Goal: Find specific page/section: Find specific page/section

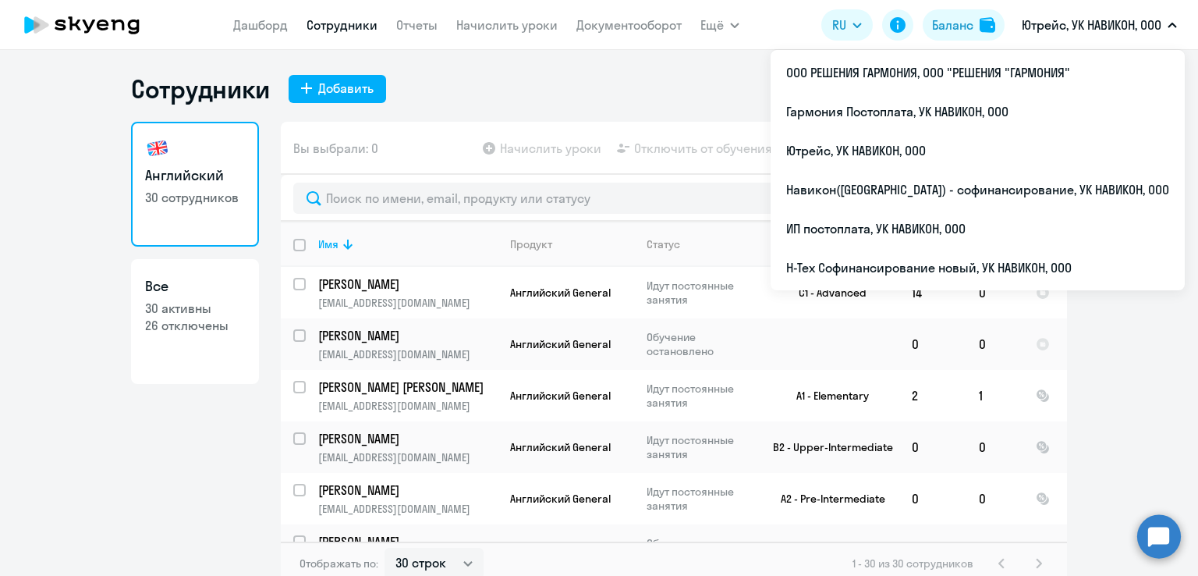
select select "30"
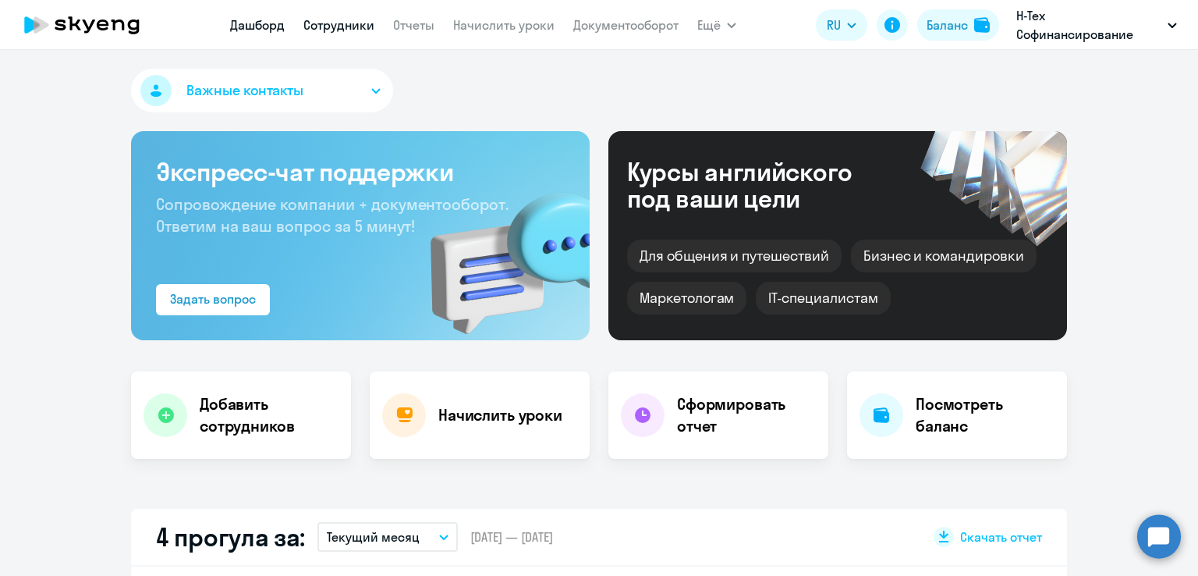
click at [338, 20] on link "Сотрудники" at bounding box center [338, 25] width 71 height 16
select select "30"
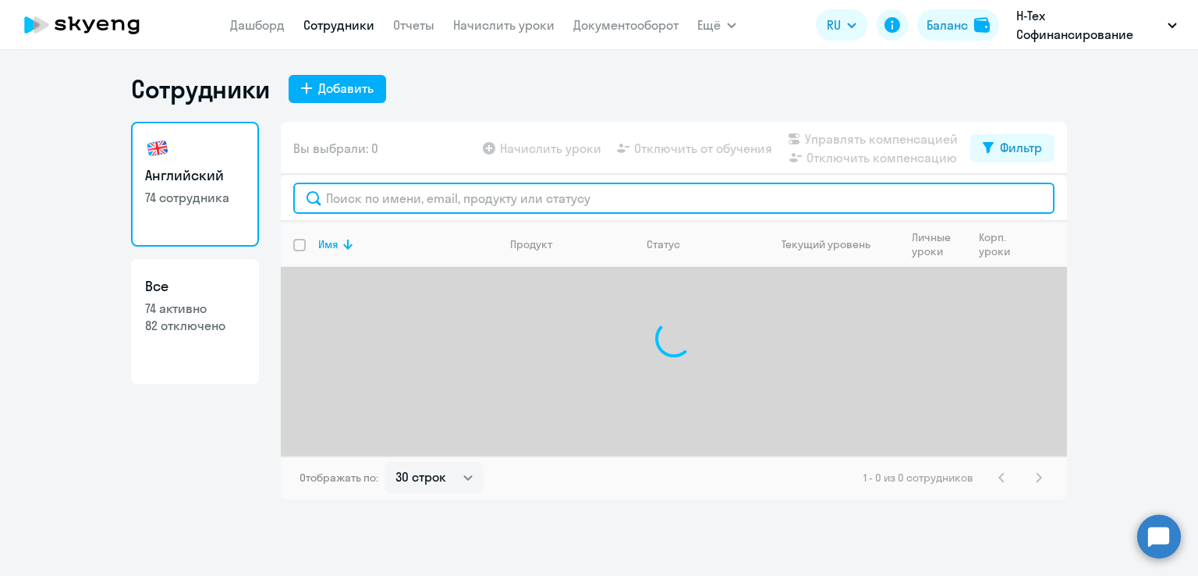
click at [466, 203] on input "text" at bounding box center [673, 198] width 761 height 31
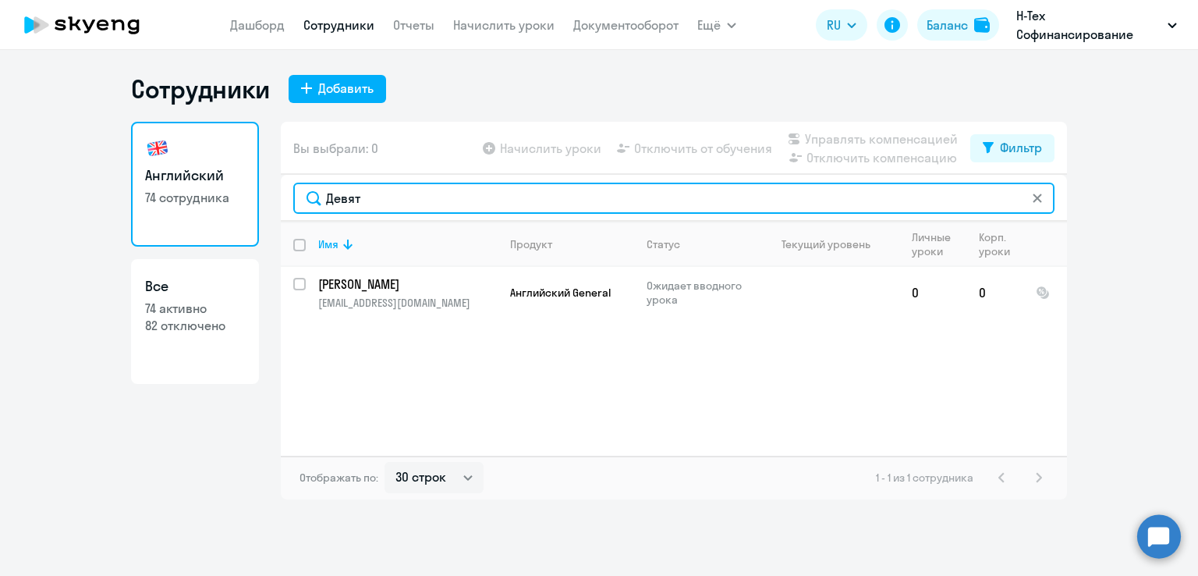
type input "Девят"
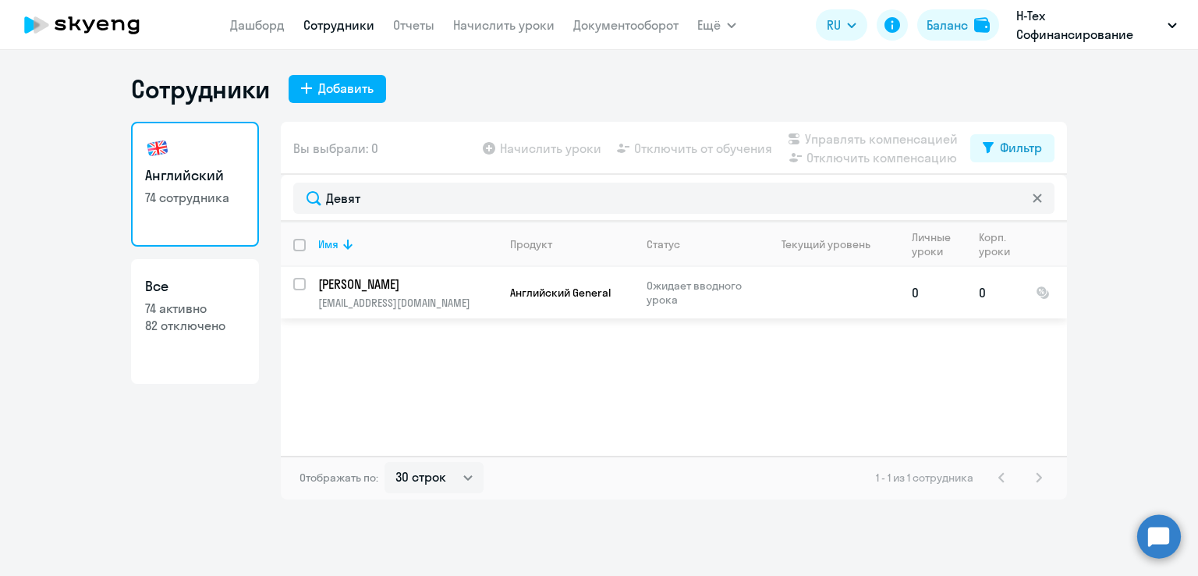
click at [431, 282] on p "Девяткина Анастасия" at bounding box center [406, 283] width 176 height 17
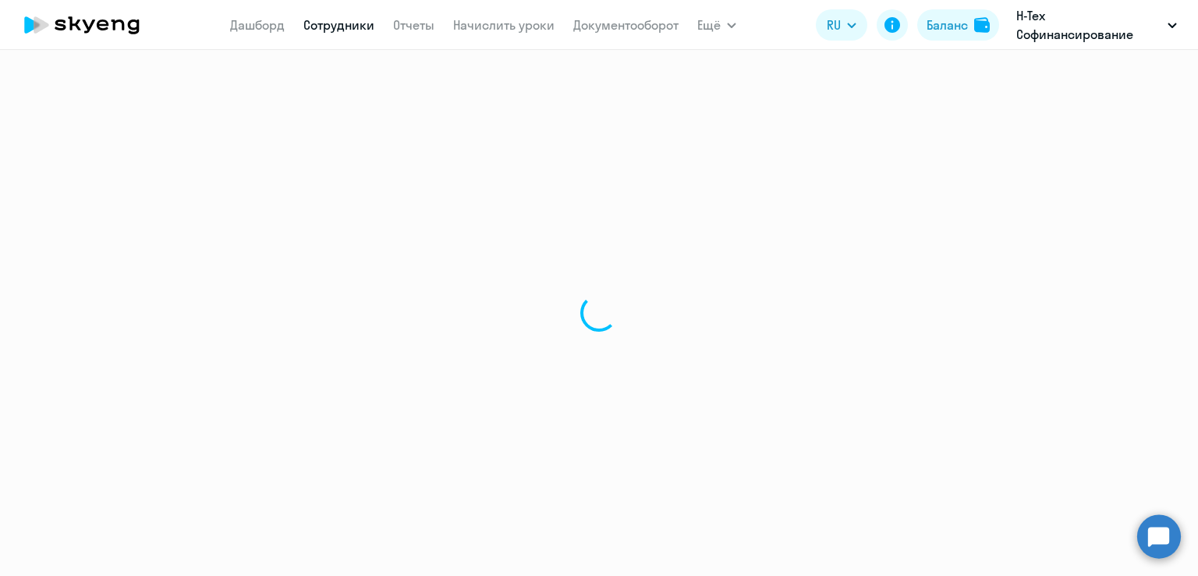
select select "english"
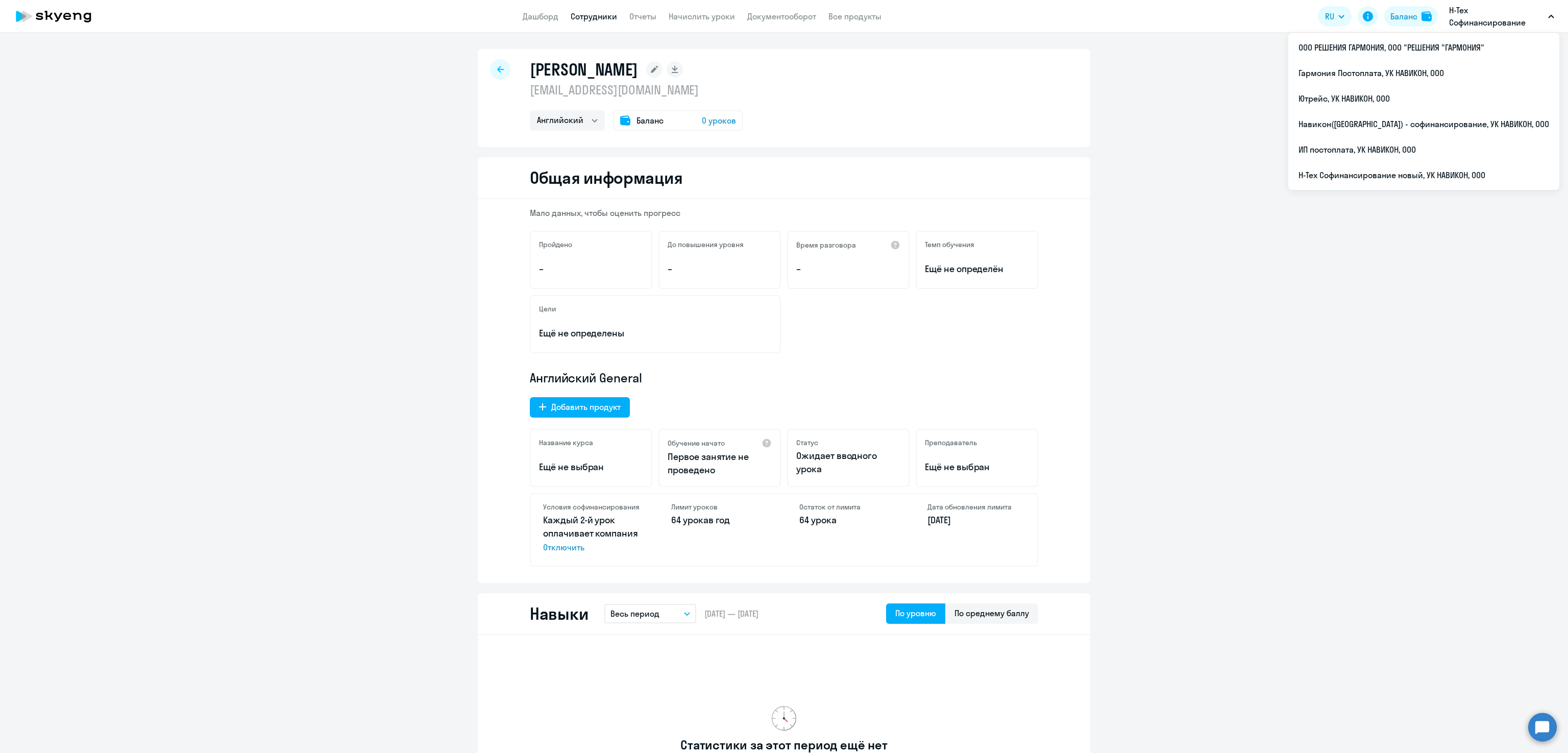
drag, startPoint x: 598, startPoint y: 1, endPoint x: 304, endPoint y: 416, distance: 508.6
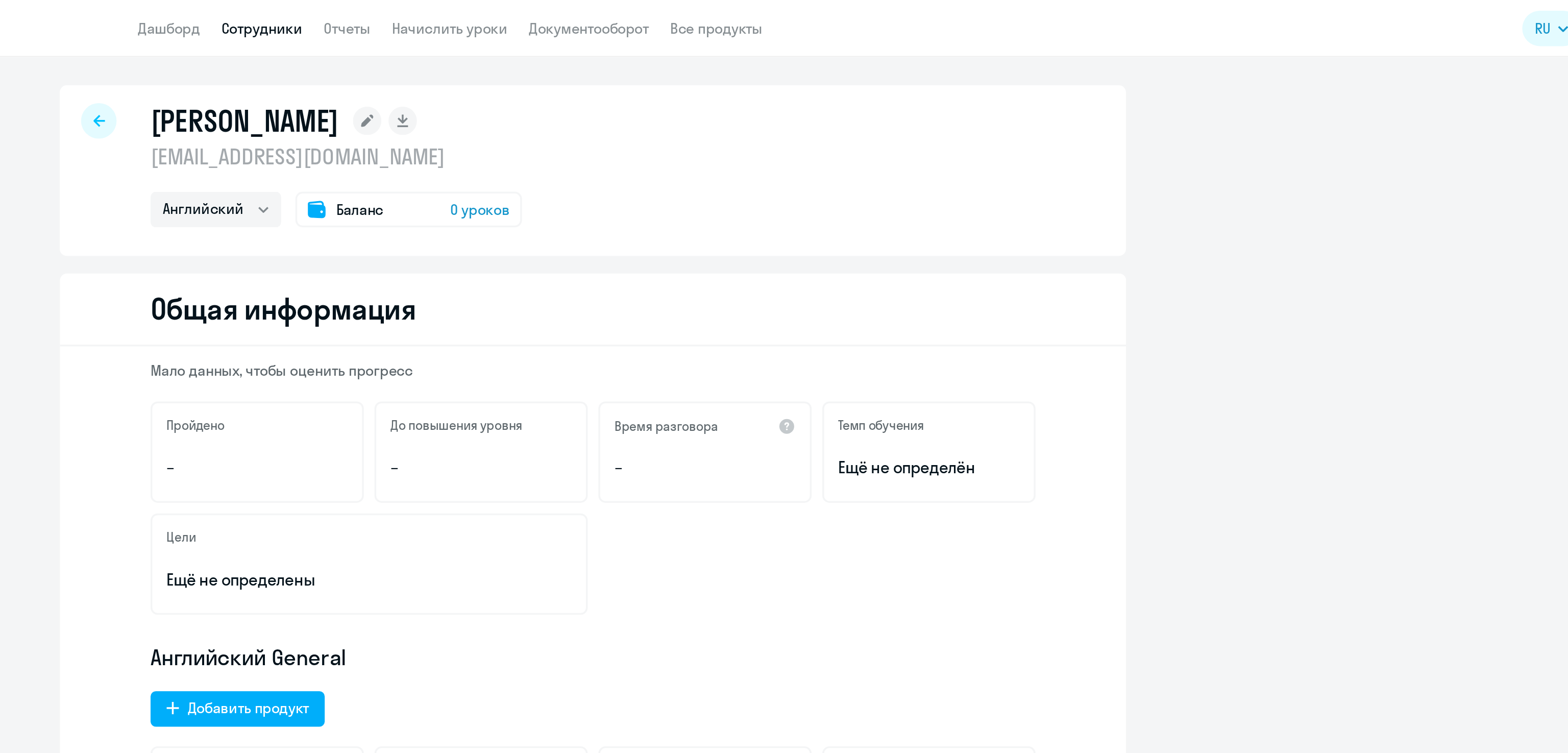
click at [497, 49] on div "Девяткина Анастасия adevyatkina@navicons.com Английский Баланс 0 уроков" at bounding box center [784, 98] width 613 height 98
click at [489, 43] on div "Девяткина Анастасия adevyatkina@navicons.com Английский Баланс 0 уроков Общая и…" at bounding box center [784, 393] width 1568 height 720
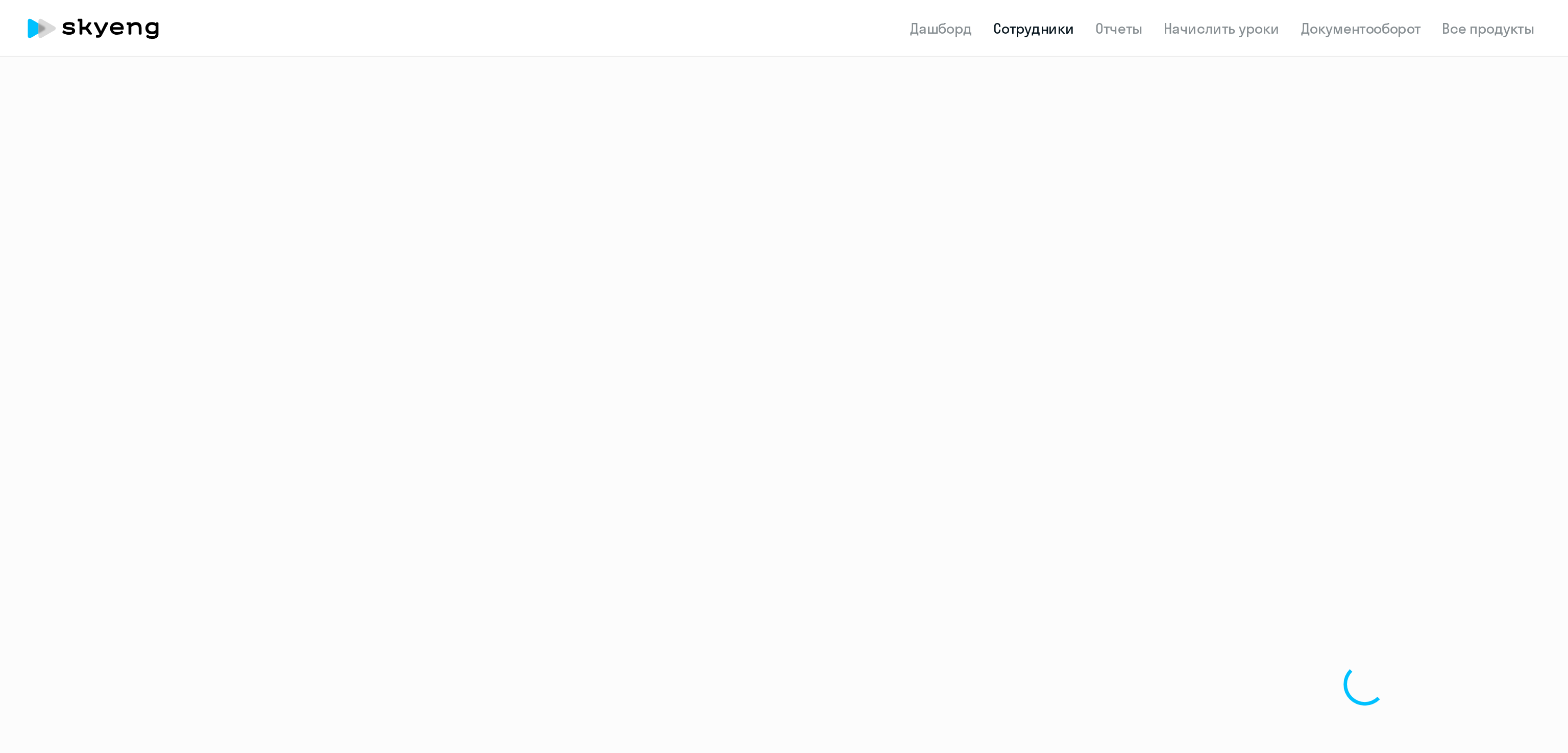
select select "30"
